Goal: Communication & Community: Answer question/provide support

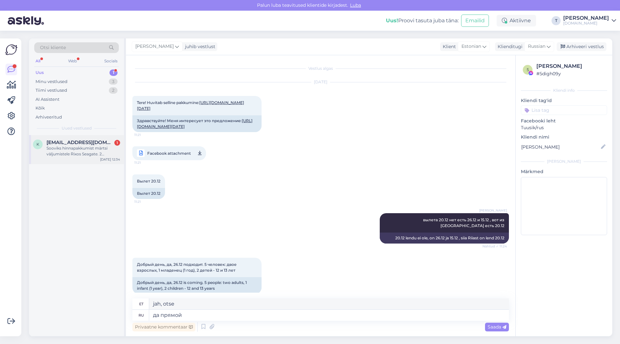
scroll to position [130, 0]
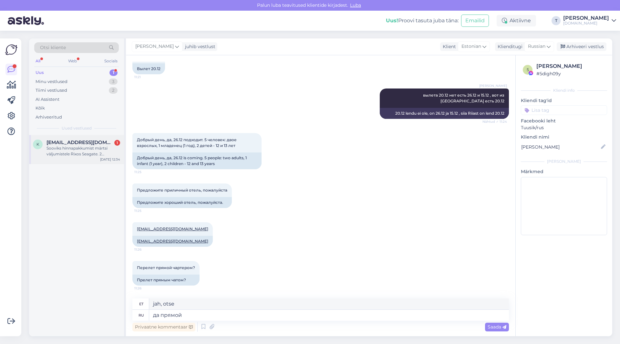
click at [97, 147] on div "Sooviks hinnapakkumist märtsi väljumistele Rixos Seagate. 2 täiskasvanut+ 2 las…" at bounding box center [83, 151] width 74 height 12
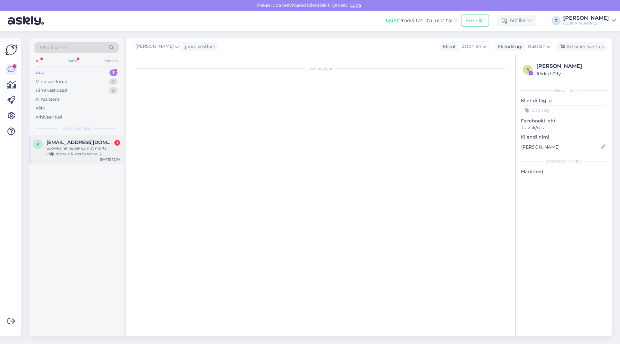
scroll to position [0, 0]
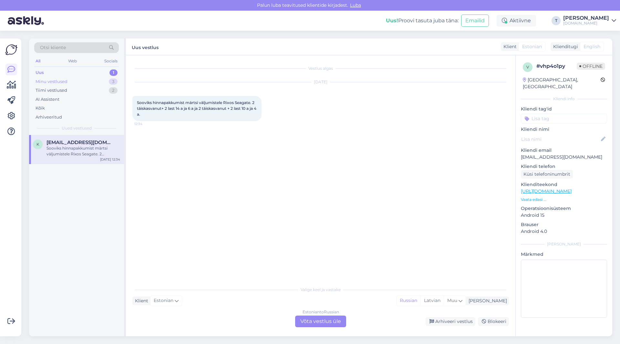
click at [84, 81] on div "Minu vestlused 3" at bounding box center [76, 81] width 85 height 9
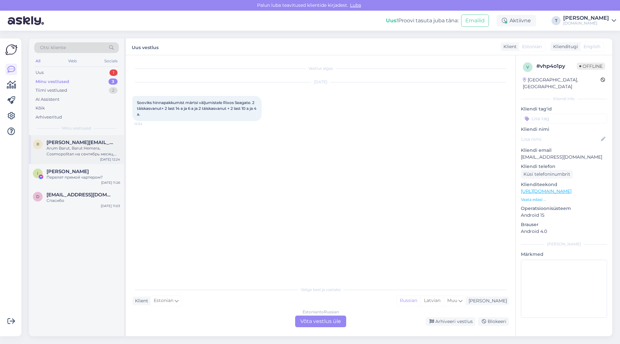
click at [76, 150] on div "Arum Barut, Barut Hemera, Cosmopolitan на сентябрь месяц, начиная с 19 числа на…" at bounding box center [83, 151] width 74 height 12
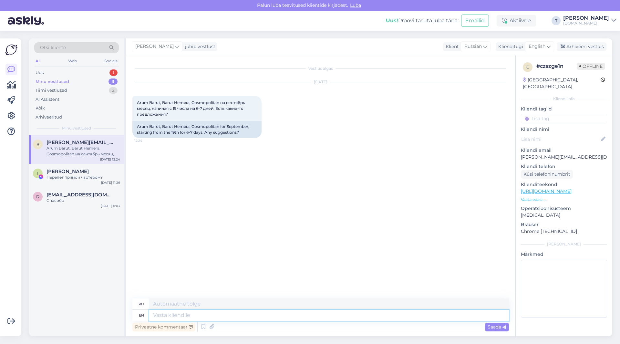
click at [167, 312] on textarea at bounding box center [329, 315] width 360 height 11
click at [540, 46] on span "English" at bounding box center [536, 46] width 17 height 7
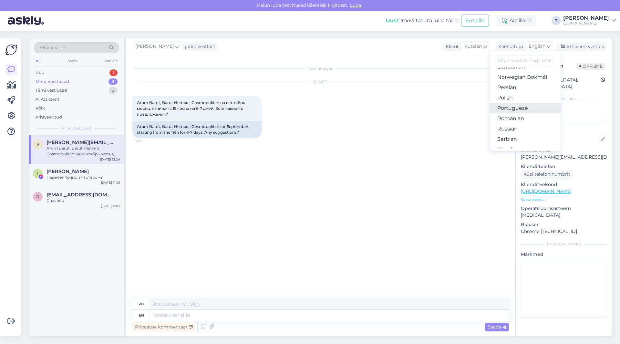
scroll to position [201, 0]
click at [507, 129] on link "Russian" at bounding box center [524, 132] width 71 height 10
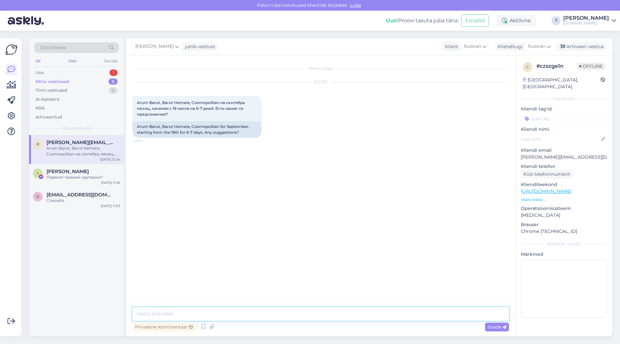
click at [159, 313] on textarea at bounding box center [320, 314] width 376 height 14
type textarea "Добрый день , сколько человек?"
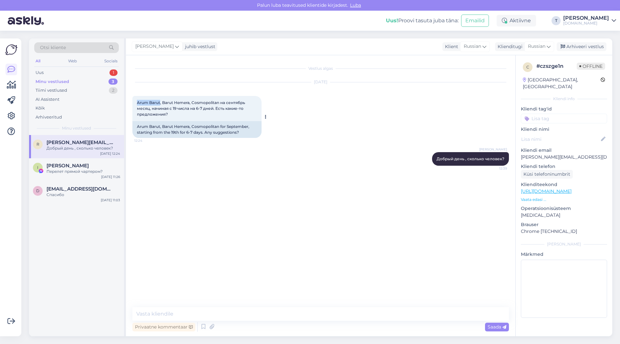
drag, startPoint x: 137, startPoint y: 101, endPoint x: 160, endPoint y: 102, distance: 23.0
click at [160, 102] on span "Arum Barut, Barut Hemera, Cosmopolitan на сентябрь месяц, начиная с 19 числа на…" at bounding box center [191, 108] width 109 height 16
copy span "Arum Barut"
click at [215, 314] on textarea at bounding box center [320, 314] width 376 height 14
type textarea "е"
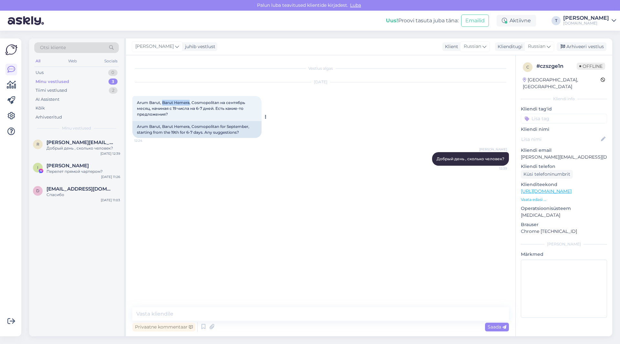
drag, startPoint x: 162, startPoint y: 101, endPoint x: 187, endPoint y: 101, distance: 24.9
click at [189, 101] on span "Arum Barut, Barut Hemera, Cosmopolitan на сентябрь месяц, начиная с 19 числа на…" at bounding box center [191, 108] width 109 height 16
copy span "[PERSON_NAME]"
click at [208, 101] on span "Arum Barut, Barut Hemera, Cosmopolitan на сентябрь месяц, начиная с 19 числа на…" at bounding box center [191, 108] width 109 height 16
drag, startPoint x: 192, startPoint y: 102, endPoint x: 218, endPoint y: 102, distance: 26.5
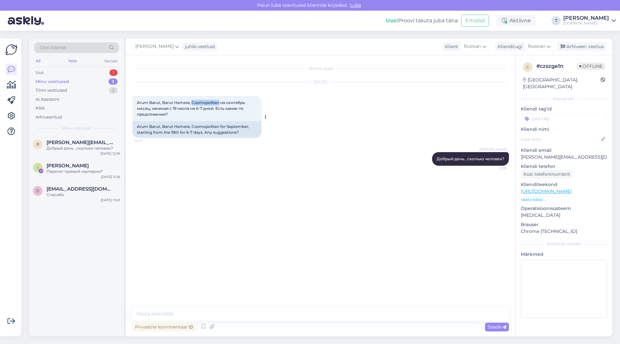
click at [218, 102] on span "Arum Barut, Barut Hemera, Cosmopolitan на сентябрь месяц, начиная с 19 числа на…" at bounding box center [191, 108] width 109 height 16
copy span "Cosmopolitan"
click at [94, 168] on div "[PERSON_NAME]" at bounding box center [83, 166] width 74 height 6
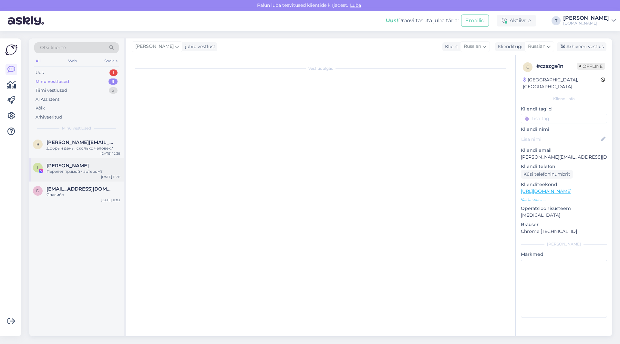
scroll to position [130, 0]
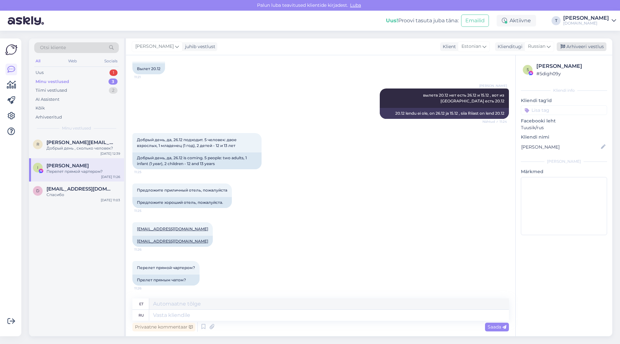
click at [580, 47] on div "Arhiveeri vestlus" at bounding box center [581, 46] width 50 height 9
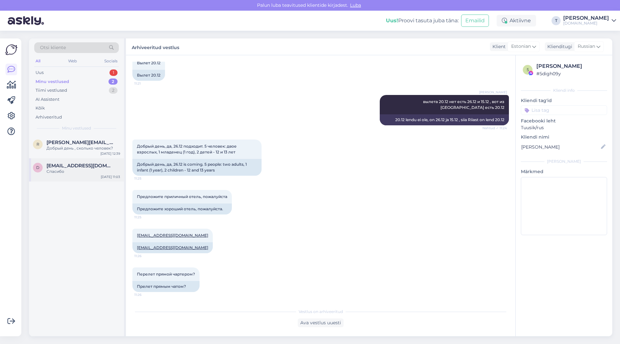
click at [56, 172] on div "Спасибо" at bounding box center [83, 171] width 74 height 6
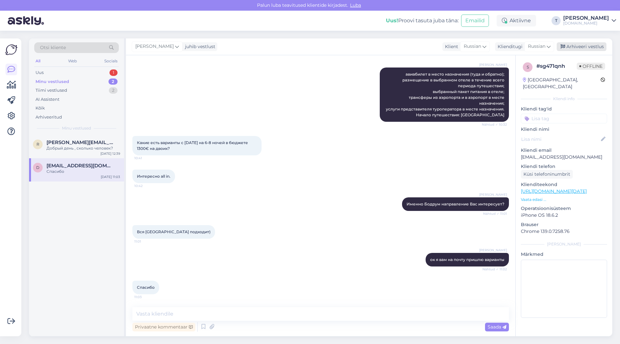
click at [580, 46] on div "Arhiveeri vestlus" at bounding box center [581, 46] width 50 height 9
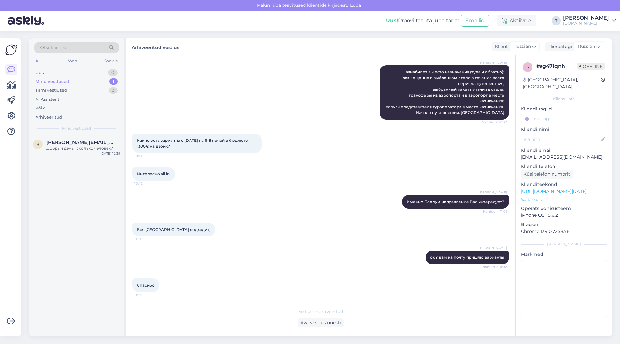
scroll to position [126, 0]
click at [76, 144] on div "r [PERSON_NAME][EMAIL_ADDRESS][DOMAIN_NAME] Добрый день , сколько человек? [DAT…" at bounding box center [76, 235] width 95 height 201
click at [76, 144] on span "[PERSON_NAME][EMAIL_ADDRESS][DOMAIN_NAME]" at bounding box center [79, 142] width 67 height 6
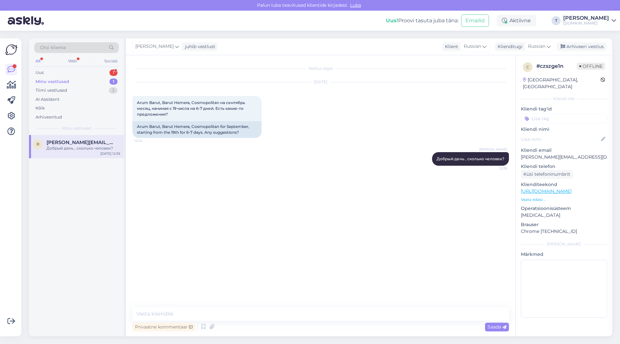
scroll to position [0, 0]
click at [80, 70] on div "Uus 1" at bounding box center [76, 72] width 85 height 9
click at [82, 81] on div "Minu vestlused 1" at bounding box center [76, 81] width 85 height 9
drag, startPoint x: 204, startPoint y: 116, endPoint x: 143, endPoint y: 107, distance: 61.5
click at [132, 103] on div "Vestlus algas [DATE] Arum Barut, Barut Hemera, Cosmopolitan на сентябрь месяц, …" at bounding box center [320, 195] width 389 height 281
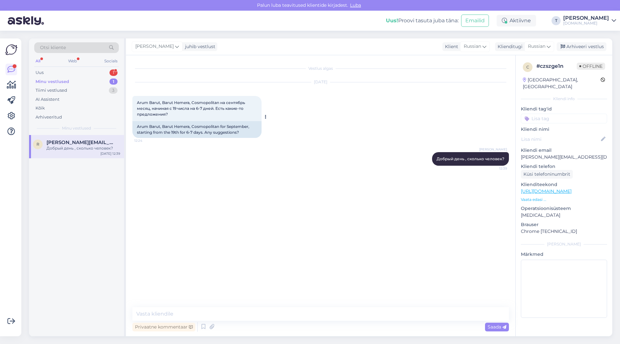
copy span "Arum Barut, Barut Hemera, Cosmopolitan на сентябрь месяц, начиная с 19 числа на…"
click at [554, 154] on p "[PERSON_NAME][EMAIL_ADDRESS][DOMAIN_NAME]" at bounding box center [564, 157] width 86 height 7
drag, startPoint x: 554, startPoint y: 149, endPoint x: 513, endPoint y: 153, distance: 40.5
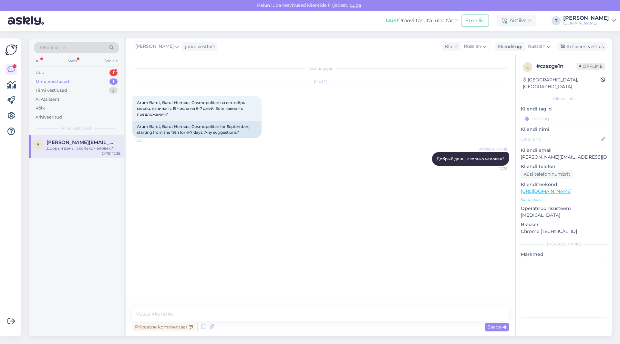
click at [513, 153] on div "Vestlus algas [DATE] Arum Barut, Barut Hemera, Cosmopolitan на сентябрь месяц, …" at bounding box center [323, 181] width 382 height 239
click at [540, 154] on p "[PERSON_NAME][EMAIL_ADDRESS][DOMAIN_NAME]" at bounding box center [564, 157] width 86 height 7
copy p "[PERSON_NAME][EMAIL_ADDRESS][DOMAIN_NAME]"
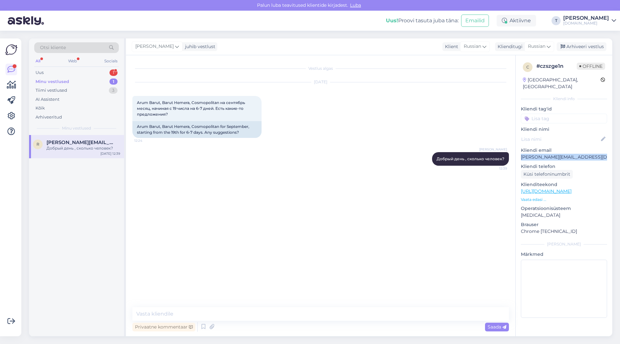
click at [527, 197] on p "Vaata edasi ..." at bounding box center [564, 200] width 86 height 6
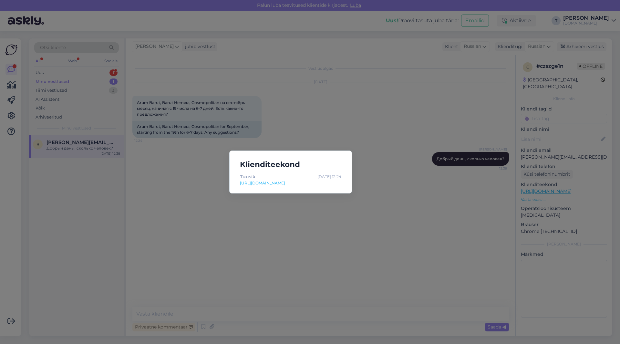
click at [255, 228] on div "Klienditeekond Tuusik [DATE] 12:24 [URL][DOMAIN_NAME]" at bounding box center [310, 172] width 620 height 344
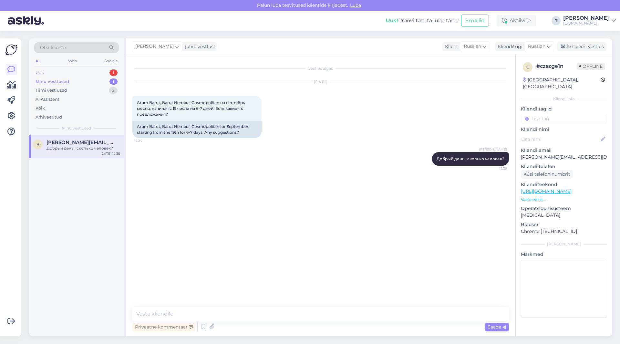
click at [66, 73] on div "Uus 1" at bounding box center [76, 72] width 85 height 9
click at [546, 154] on p "[PERSON_NAME][EMAIL_ADDRESS][DOMAIN_NAME]" at bounding box center [564, 157] width 86 height 7
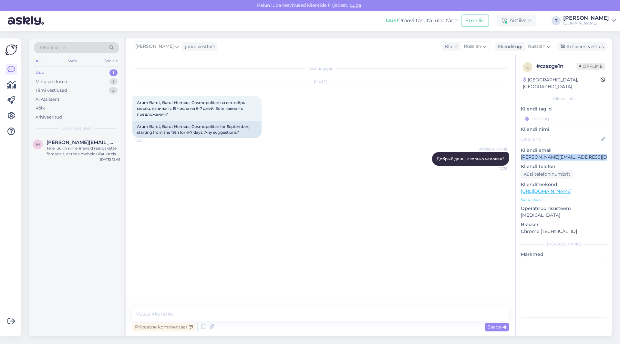
click at [546, 154] on p "[PERSON_NAME][EMAIL_ADDRESS][DOMAIN_NAME]" at bounding box center [564, 157] width 86 height 7
copy p "[PERSON_NAME][EMAIL_ADDRESS][DOMAIN_NAME]"
